Goal: Entertainment & Leisure: Consume media (video, audio)

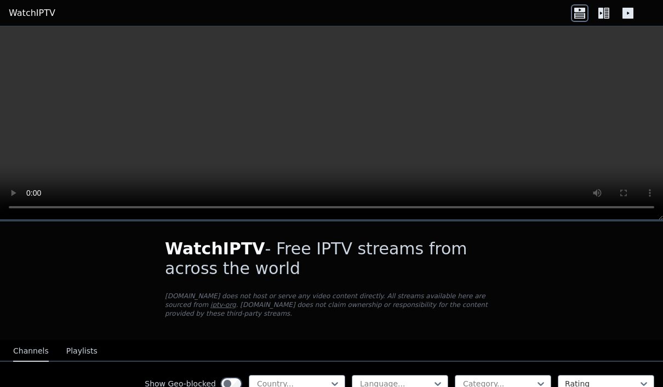
click at [83, 345] on button "Playlists" at bounding box center [81, 351] width 31 height 21
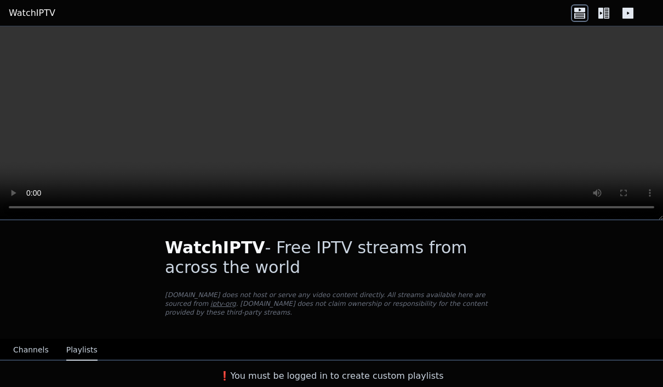
click at [16, 343] on button "Channels" at bounding box center [31, 350] width 36 height 21
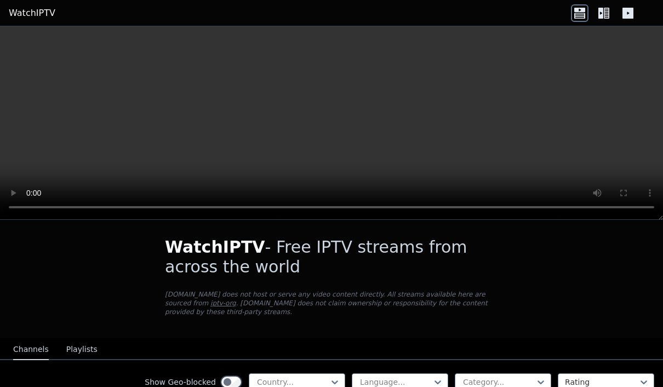
scroll to position [1, 0]
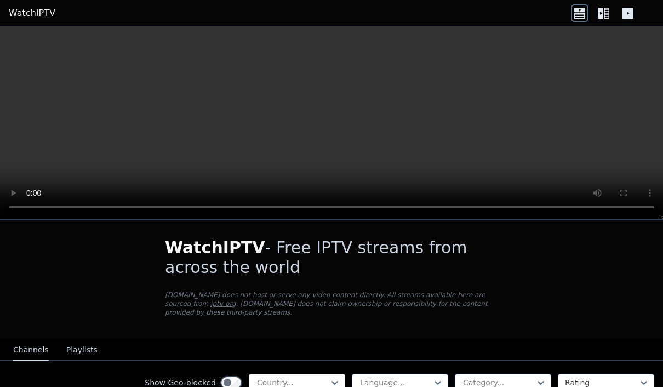
click at [304, 377] on div at bounding box center [292, 382] width 73 height 11
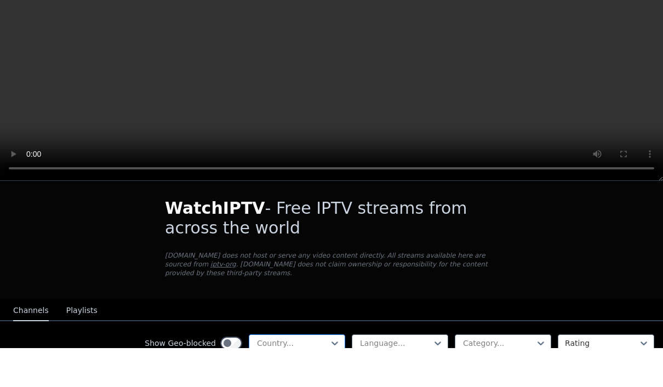
scroll to position [1, 0]
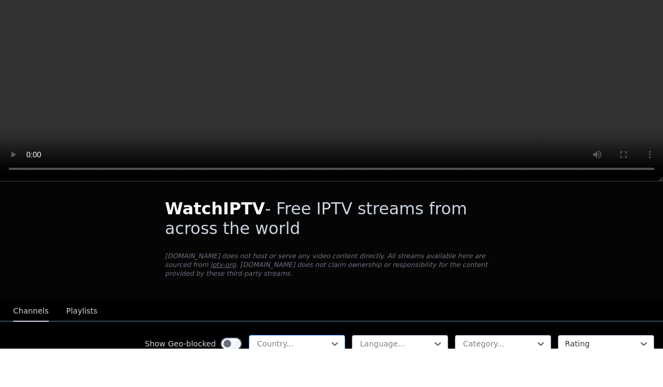
type input "*"
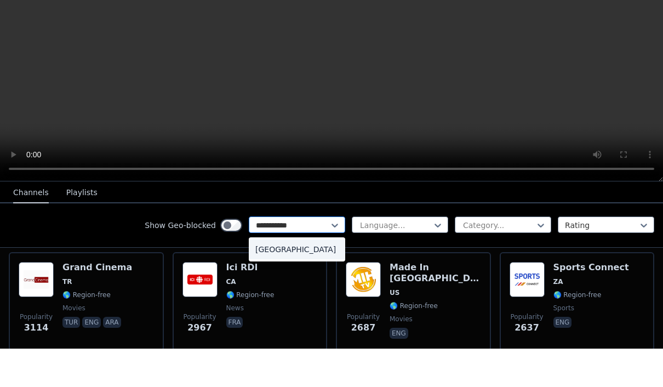
scroll to position [584, 0]
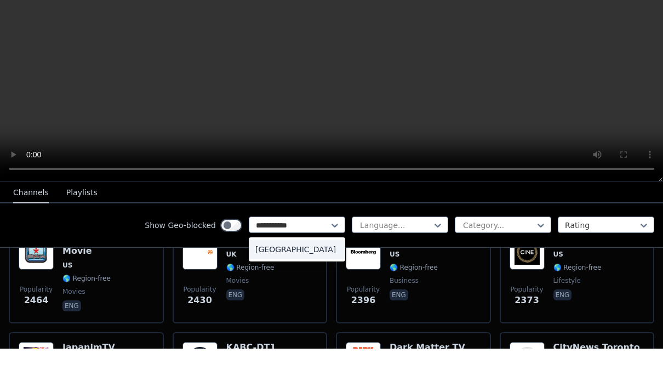
click at [293, 278] on div "[GEOGRAPHIC_DATA]" at bounding box center [297, 288] width 96 height 20
type input "**********"
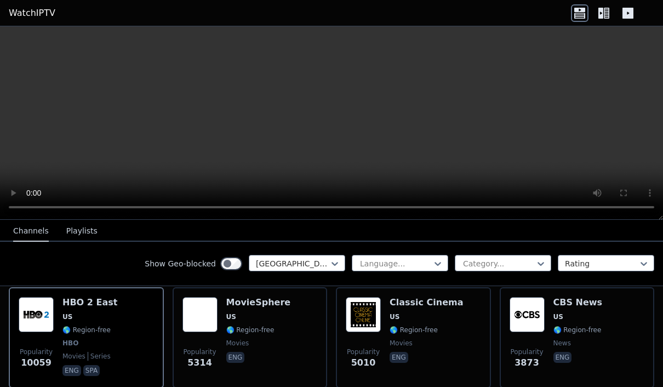
scroll to position [132, 0]
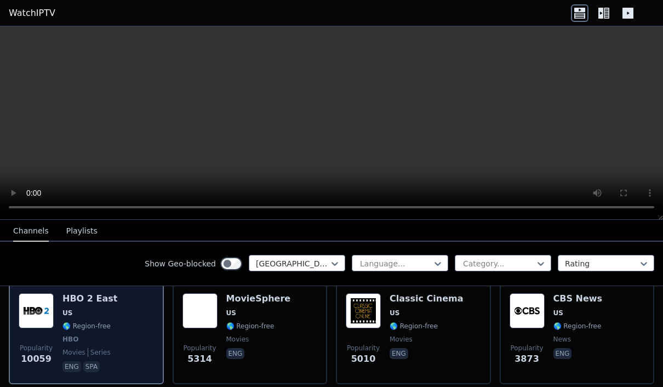
click at [94, 306] on div "HBO 2 East US 🌎 Region-free HBO movies series eng spa" at bounding box center [89, 333] width 55 height 81
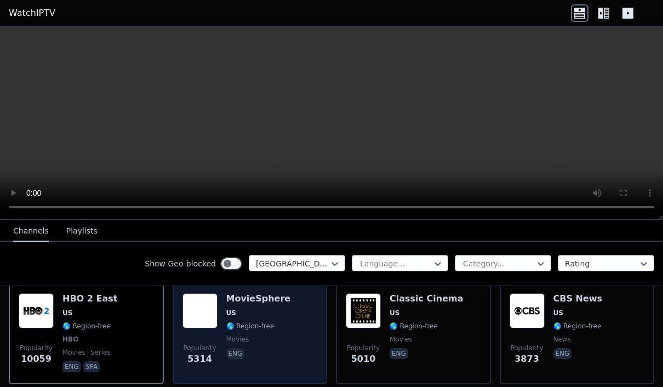
click at [282, 319] on div "Popularity 5314 MovieSphere US 🌎 Region-free movies eng" at bounding box center [249, 333] width 135 height 81
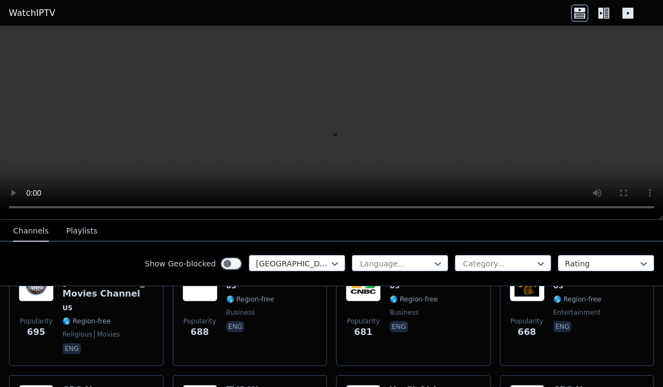
scroll to position [1495, 0]
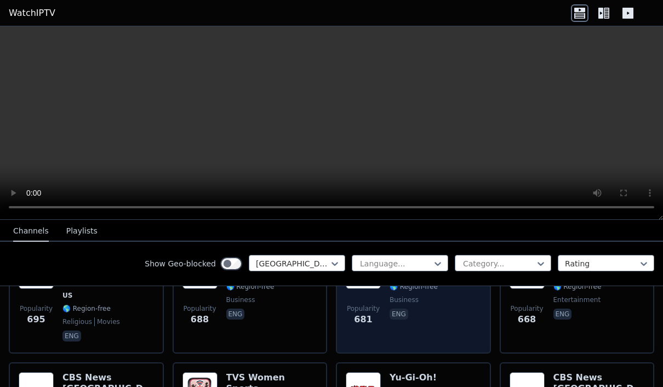
click at [0, 0] on html "WatchIPTV WatchIPTV - Free IPTV streams from across the world [DOMAIN_NAME] doe…" at bounding box center [331, 193] width 663 height 387
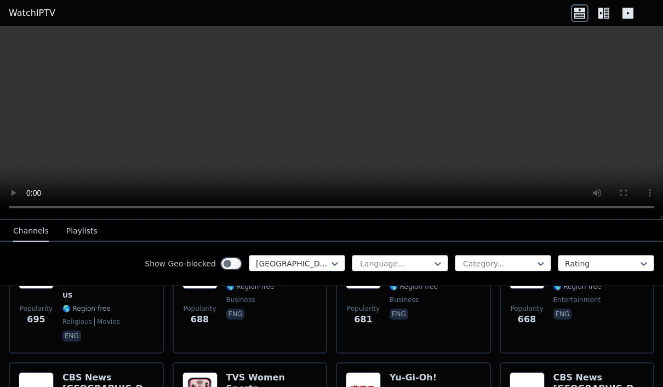
click at [599, 15] on icon at bounding box center [600, 13] width 5 height 11
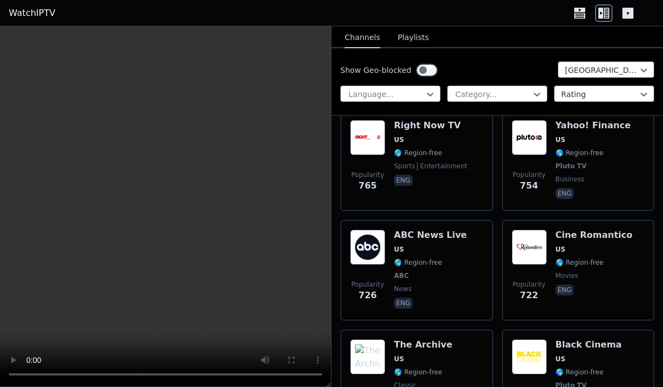
scroll to position [2383, 0]
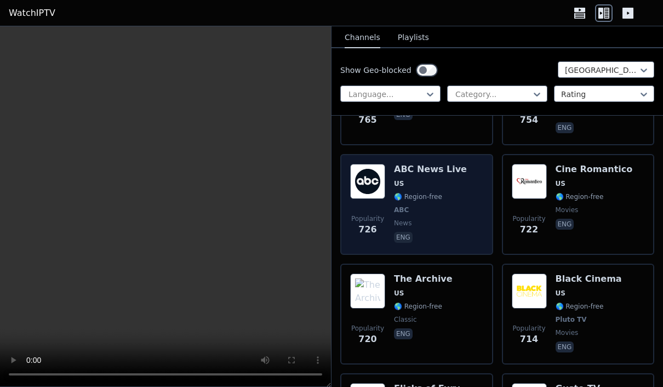
click at [0, 0] on html "WatchIPTV WatchIPTV - Free IPTV streams from across the world [DOMAIN_NAME] doe…" at bounding box center [331, 193] width 663 height 387
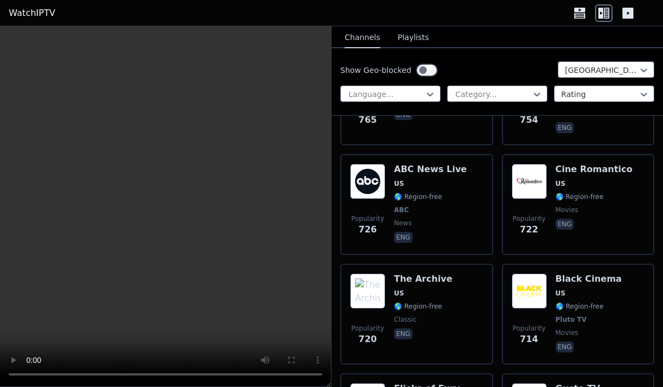
click at [405, 41] on button "Playlists" at bounding box center [413, 37] width 31 height 21
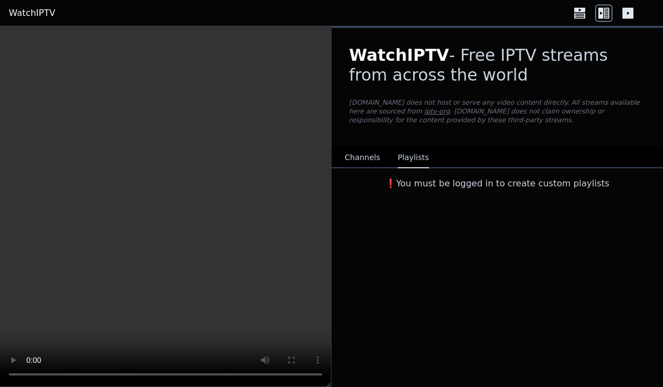
click at [424, 111] on link "iptv-org" at bounding box center [437, 111] width 26 height 8
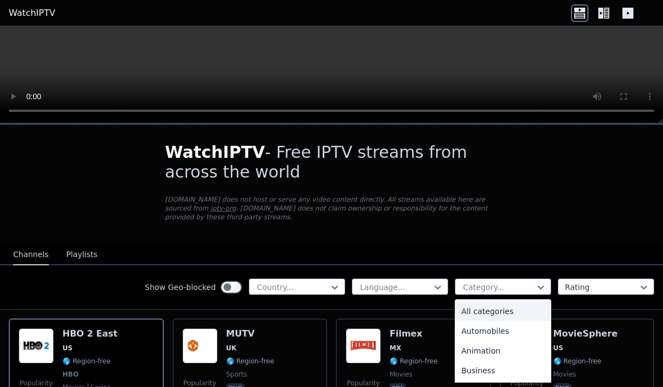
click at [496, 282] on div at bounding box center [498, 287] width 73 height 11
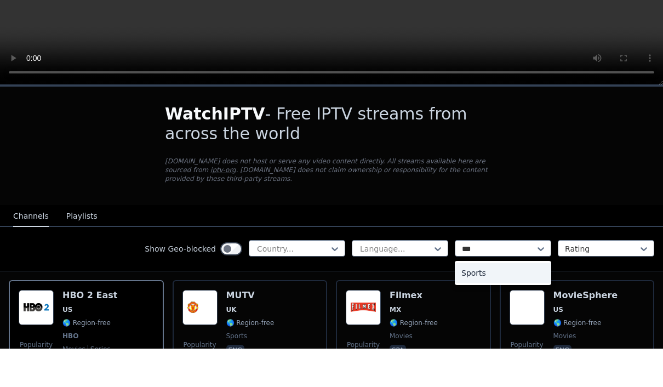
click at [484, 301] on div "Sports" at bounding box center [503, 311] width 96 height 20
type input "***"
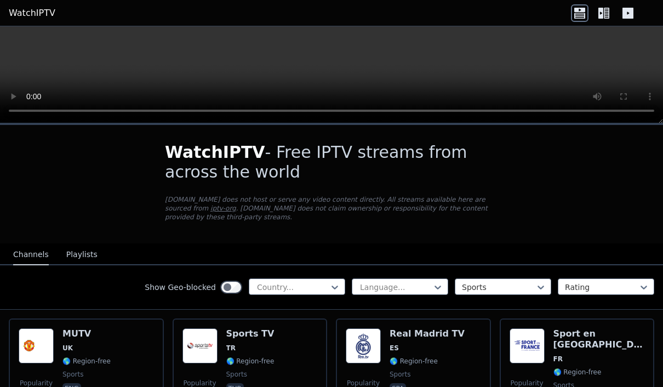
click at [602, 7] on icon at bounding box center [604, 13] width 18 height 18
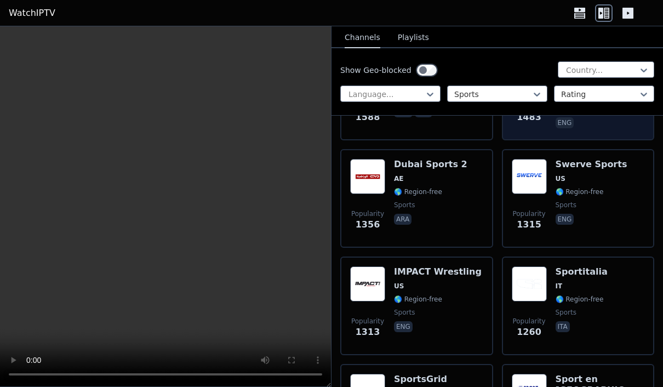
scroll to position [761, 0]
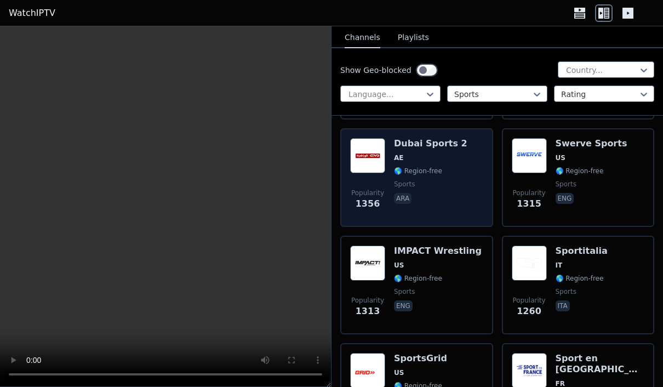
click at [419, 182] on span "sports" at bounding box center [430, 184] width 73 height 9
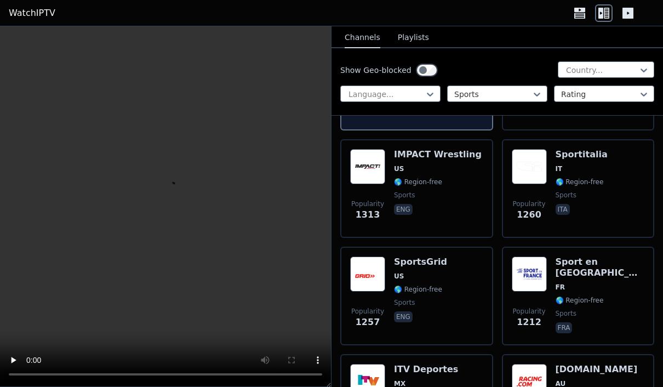
scroll to position [875, 0]
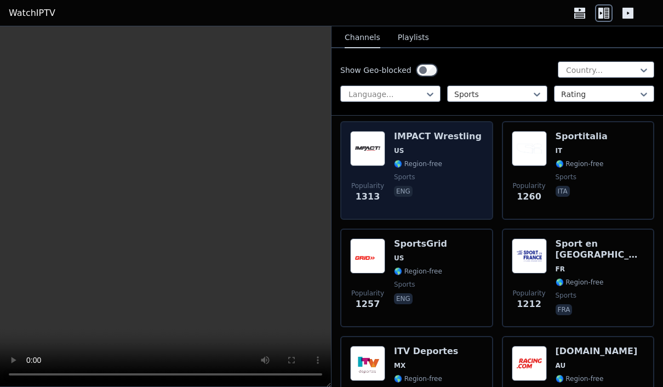
click at [0, 0] on html "WatchIPTV WatchIPTV - Free IPTV streams from across the world WatchIPTV.xyz doe…" at bounding box center [331, 193] width 663 height 387
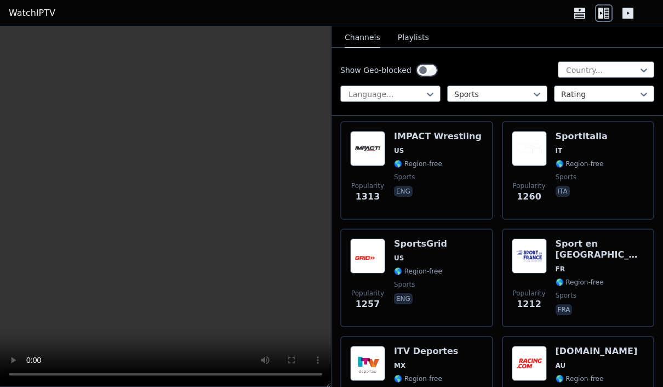
click at [169, 207] on video at bounding box center [165, 206] width 331 height 361
click at [161, 203] on video at bounding box center [165, 206] width 331 height 361
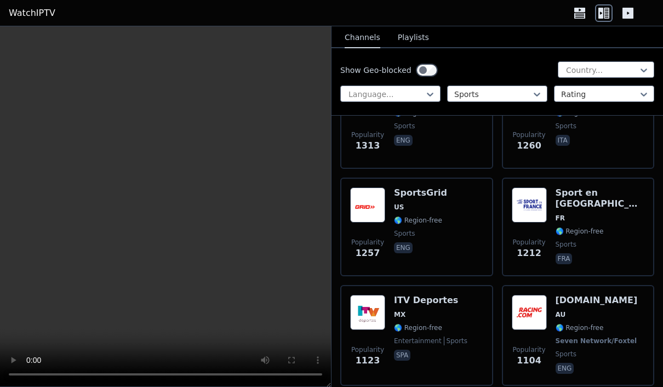
scroll to position [0, 0]
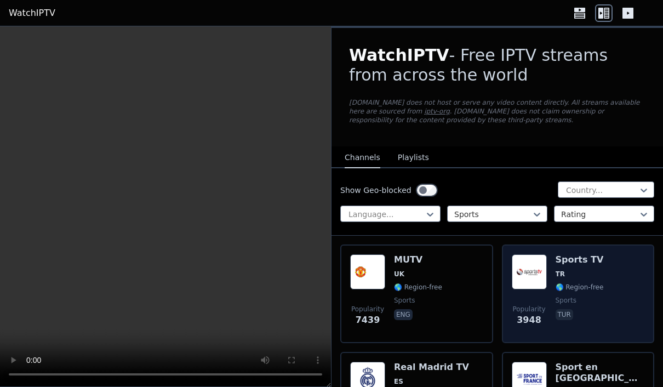
click at [579, 260] on h6 "Sports TV" at bounding box center [580, 259] width 48 height 11
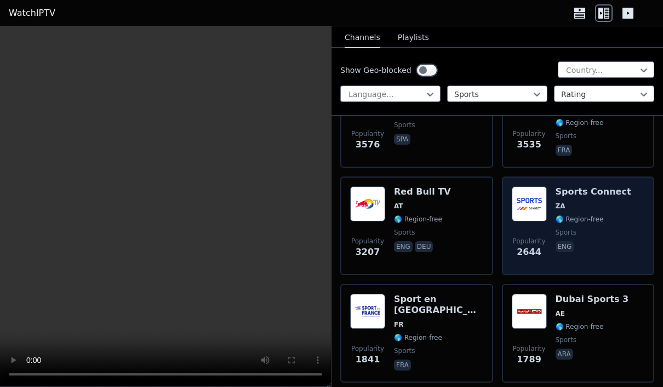
scroll to position [283, 0]
click at [0, 0] on html "WatchIPTV WatchIPTV - Free IPTV streams from across the world WatchIPTV.xyz doe…" at bounding box center [331, 193] width 663 height 387
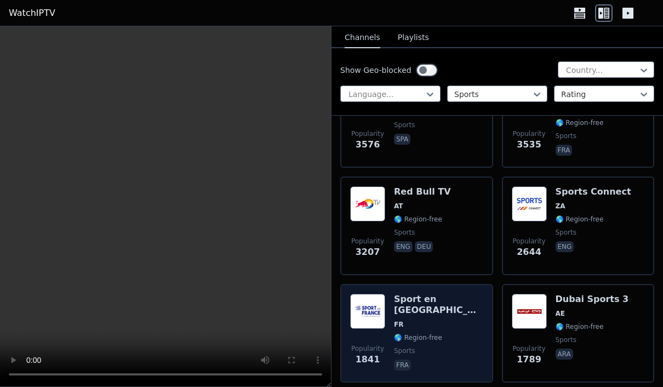
click at [453, 334] on div "Sport en France FR 🌎 Region-free sports fra" at bounding box center [438, 333] width 89 height 79
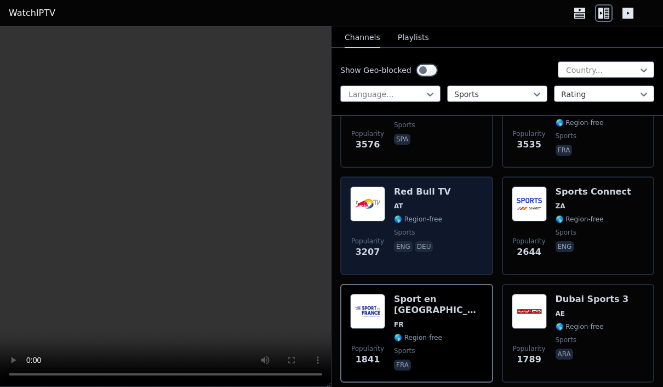
click at [436, 209] on span "AT" at bounding box center [422, 206] width 57 height 9
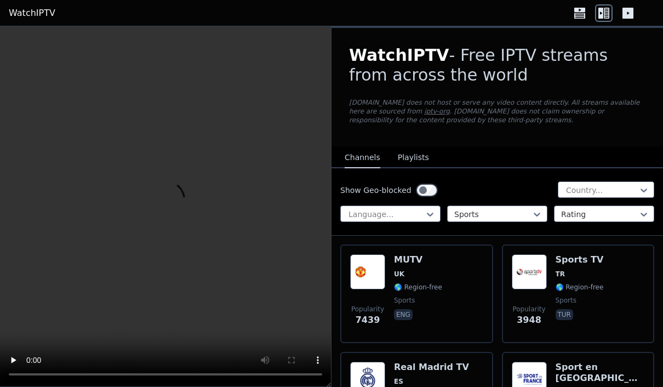
scroll to position [0, 0]
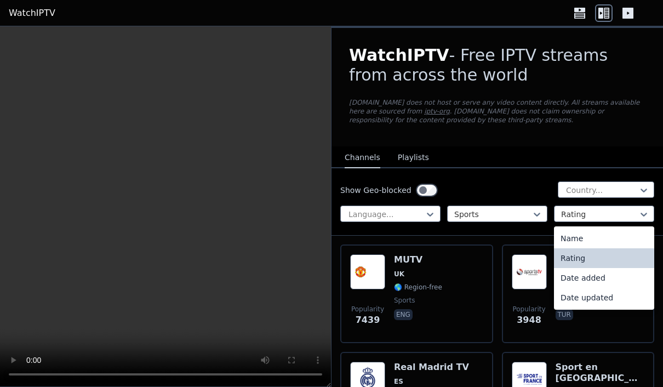
click at [547, 153] on nav "Channels Playlists" at bounding box center [498, 157] width 332 height 22
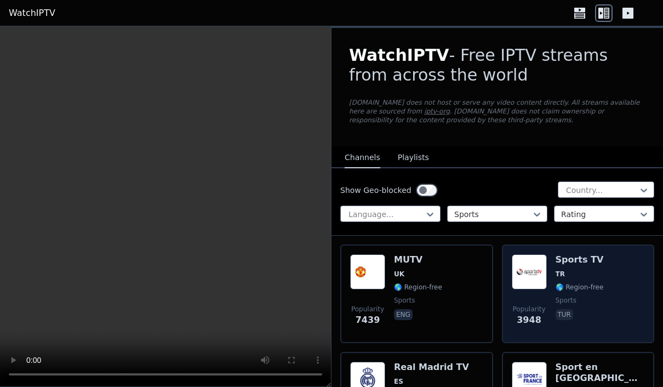
click at [606, 258] on div "Popularity 3948 Sports TV TR 🌎 Region-free sports tur" at bounding box center [578, 293] width 133 height 79
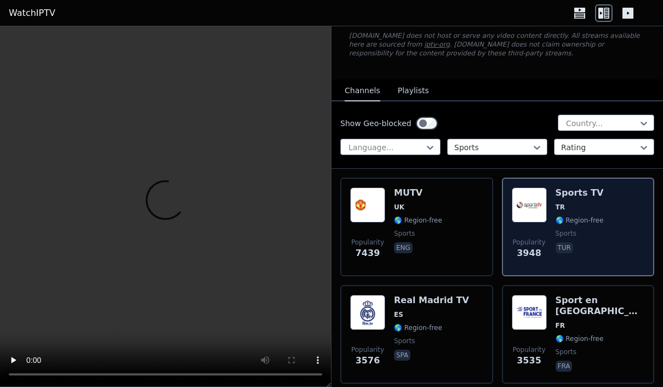
scroll to position [67, 0]
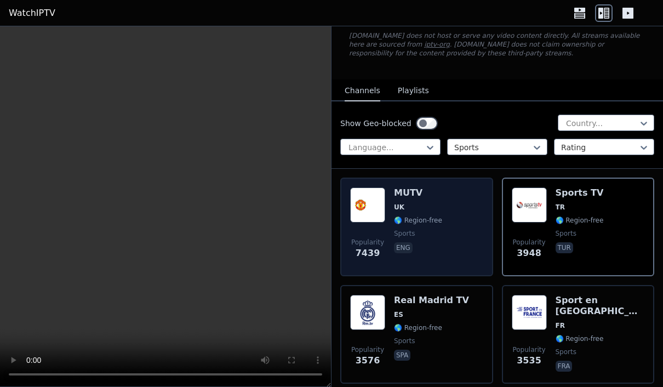
click at [481, 205] on div "Popularity 7439 MUTV UK 🌎 Region-free sports eng" at bounding box center [416, 226] width 133 height 79
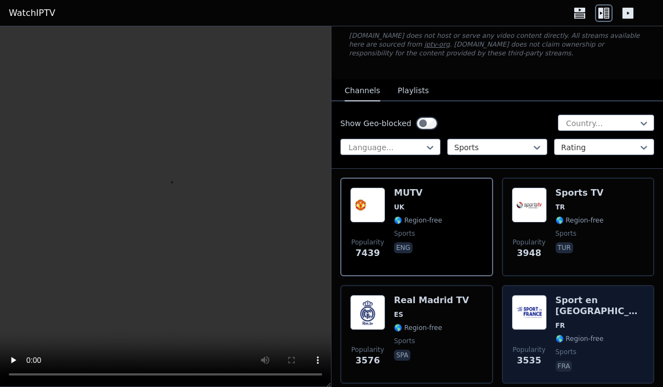
click at [608, 332] on div "Sport en France FR 🌎 Region-free sports fra" at bounding box center [600, 334] width 89 height 79
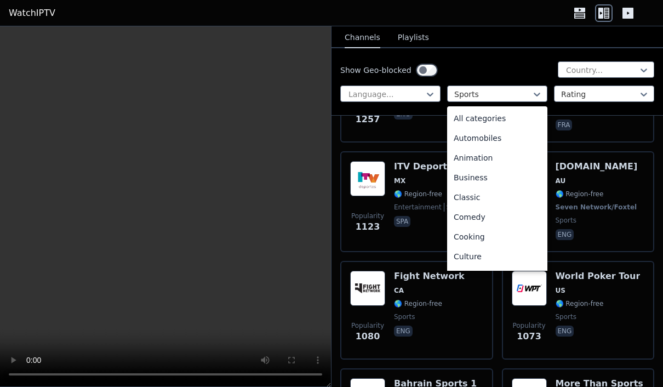
scroll to position [0, 0]
click at [520, 115] on div "All categories" at bounding box center [497, 118] width 100 height 20
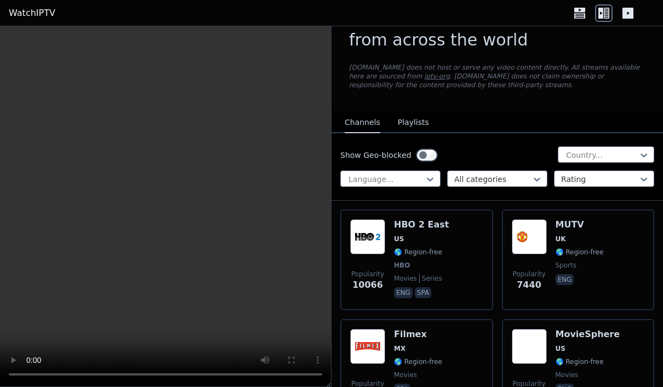
scroll to position [35, 0]
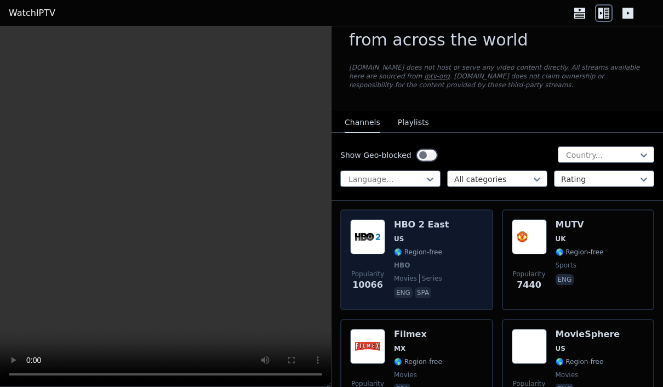
click at [462, 234] on div "Popularity 10066 HBO 2 East US 🌎 Region-free HBO movies series eng spa" at bounding box center [416, 259] width 133 height 81
click at [420, 225] on h6 "HBO 2 East" at bounding box center [421, 224] width 55 height 11
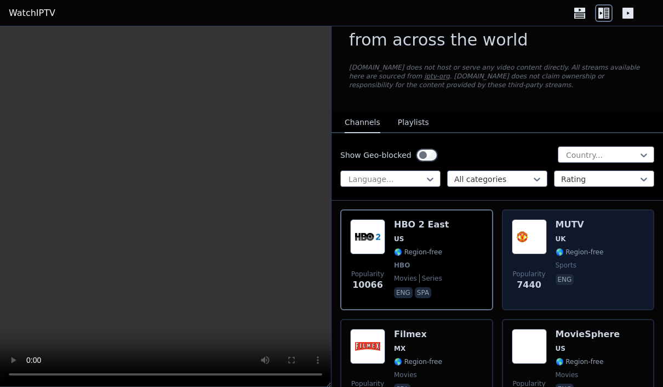
click at [578, 222] on h6 "MUTV" at bounding box center [580, 224] width 48 height 11
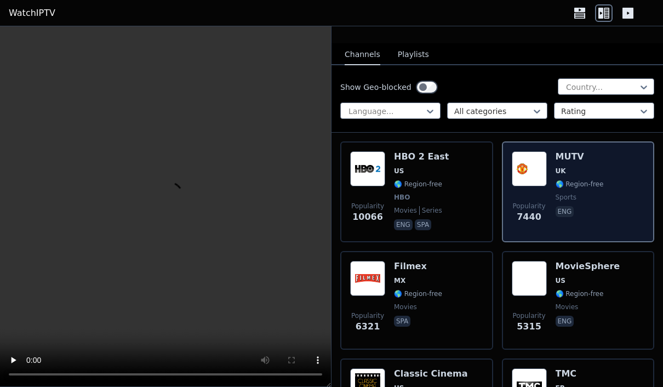
scroll to position [103, 0]
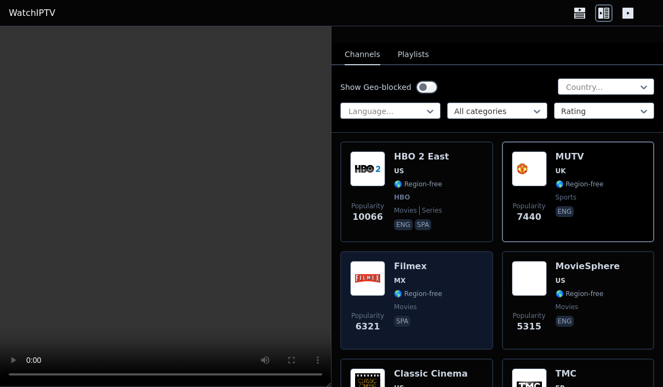
click at [455, 281] on div "Popularity 6321 Filmex MX 🌎 Region-free movies spa" at bounding box center [416, 300] width 133 height 79
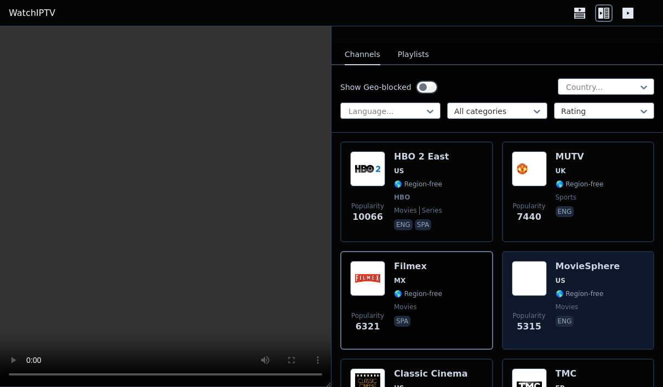
click at [626, 272] on div "Popularity 5315 MovieSphere US 🌎 Region-free movies eng" at bounding box center [578, 300] width 133 height 79
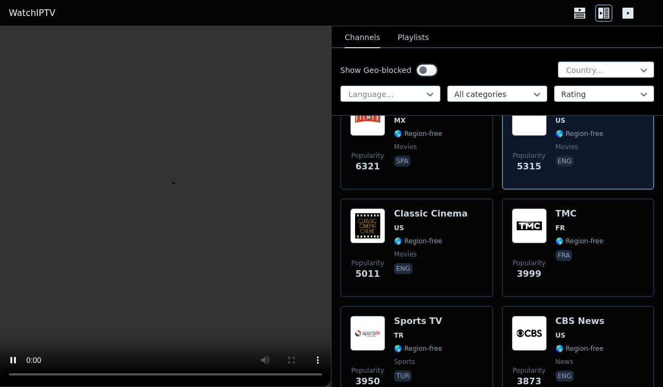
scroll to position [263, 0]
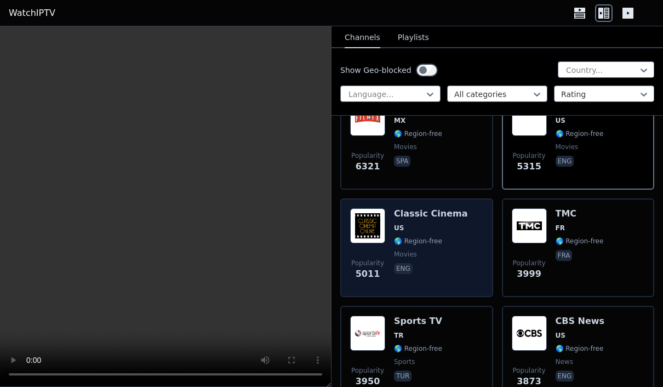
click at [454, 208] on h6 "Classic Cinema" at bounding box center [431, 213] width 74 height 11
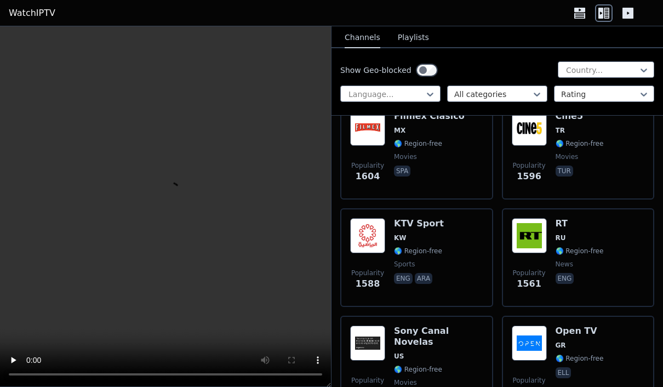
scroll to position [2081, 0]
